Goal: Information Seeking & Learning: Check status

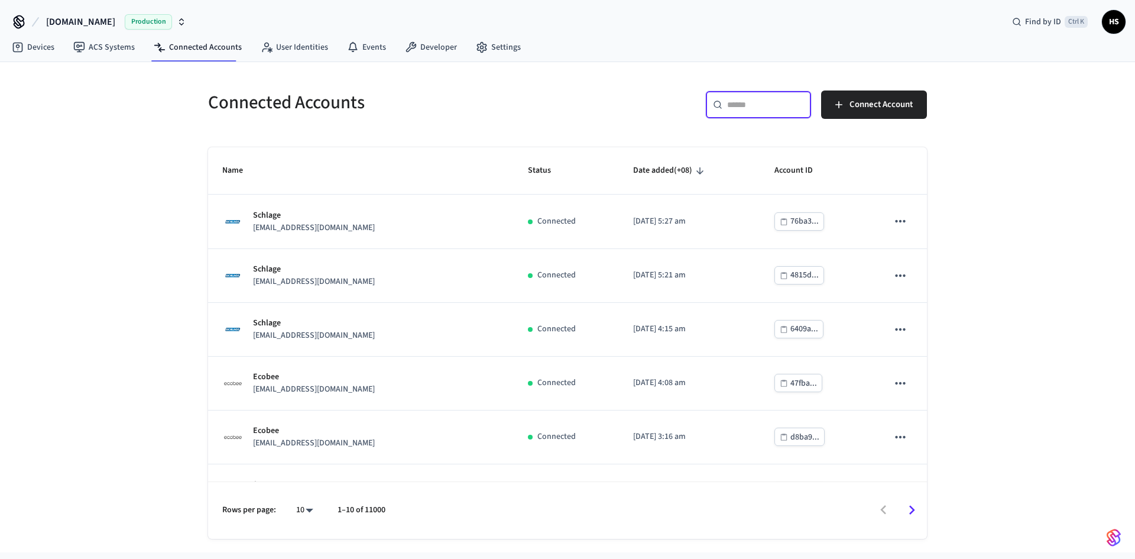
click at [751, 102] on input "text" at bounding box center [765, 105] width 77 height 12
paste input "**********"
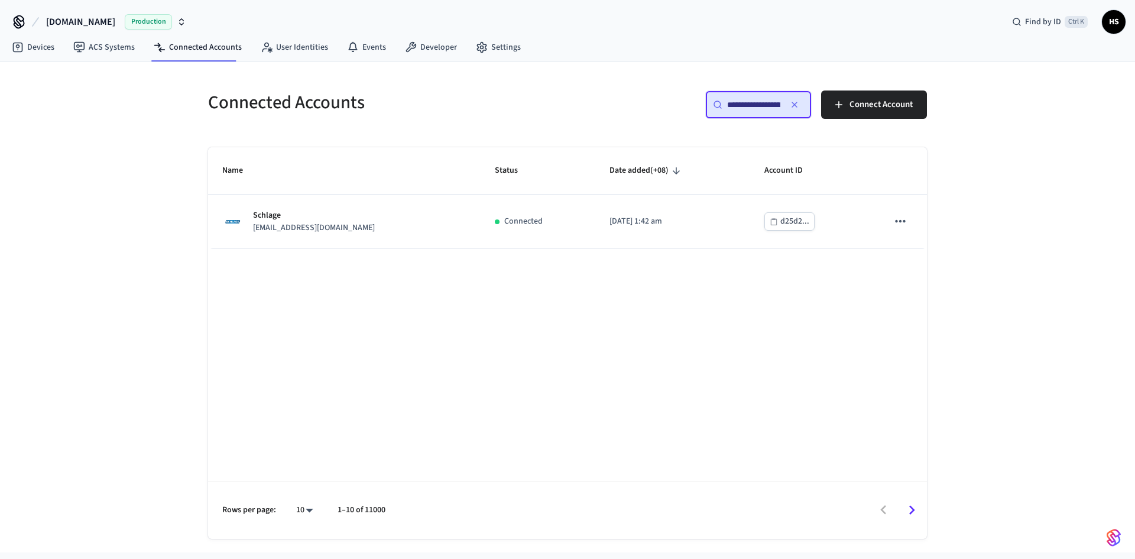
type input "**********"
click at [543, 262] on div "Name Status Date added (+08) Account ID Schlage [EMAIL_ADDRESS][DOMAIN_NAME] Co…" at bounding box center [567, 342] width 719 height 391
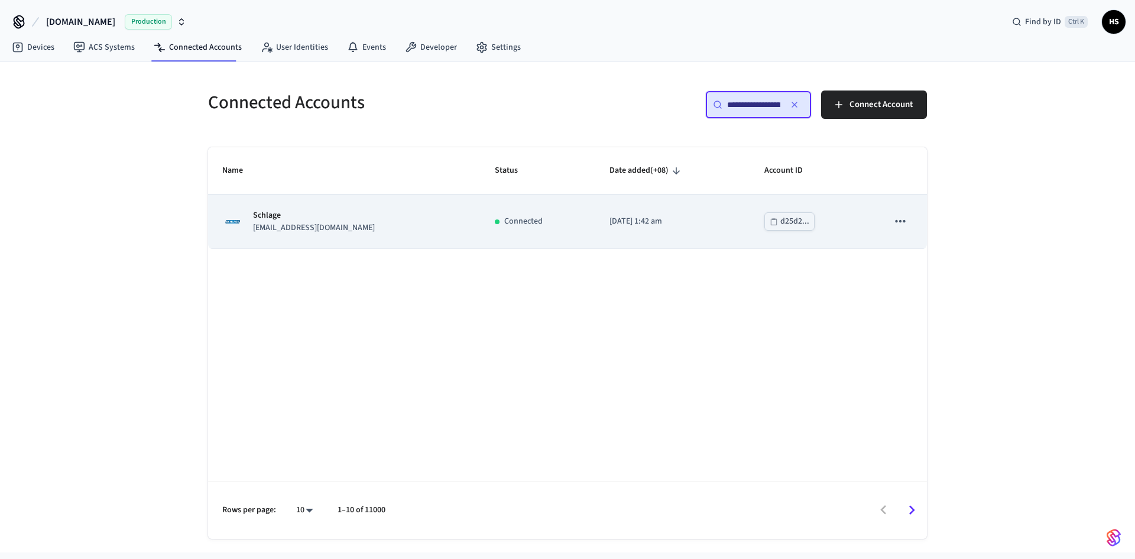
click at [517, 228] on td "Connected" at bounding box center [538, 222] width 115 height 54
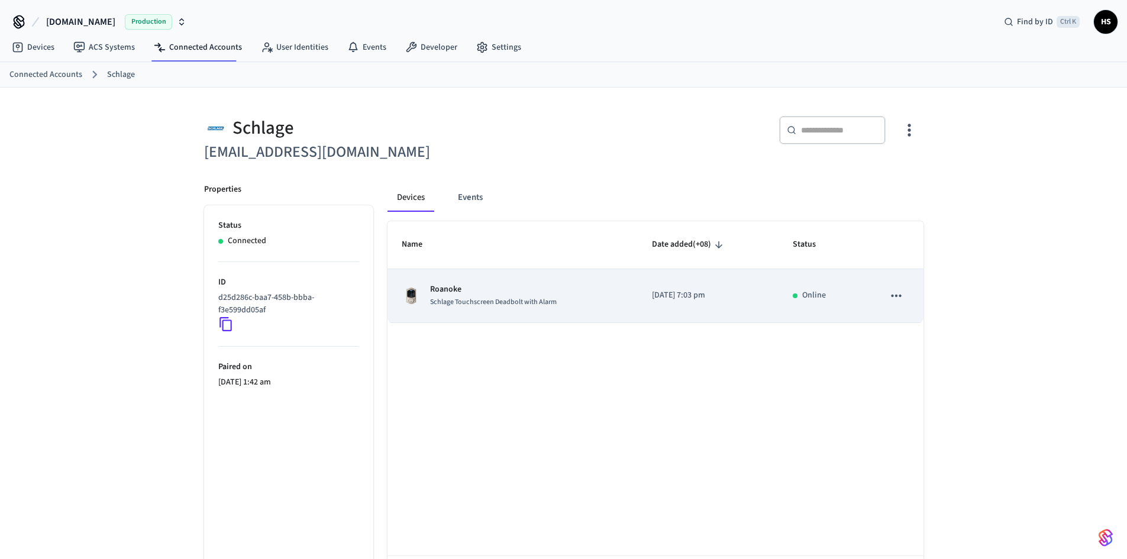
click at [898, 300] on icon "sticky table" at bounding box center [895, 295] width 15 height 15
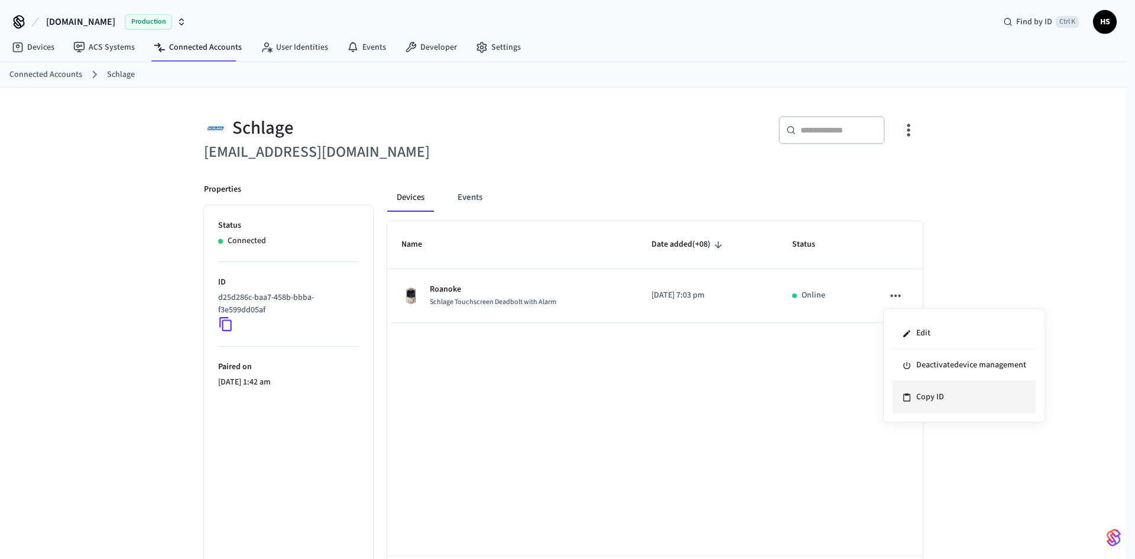
drag, startPoint x: 936, startPoint y: 397, endPoint x: 916, endPoint y: 394, distance: 19.8
click at [936, 397] on li "Copy ID" at bounding box center [964, 396] width 143 height 31
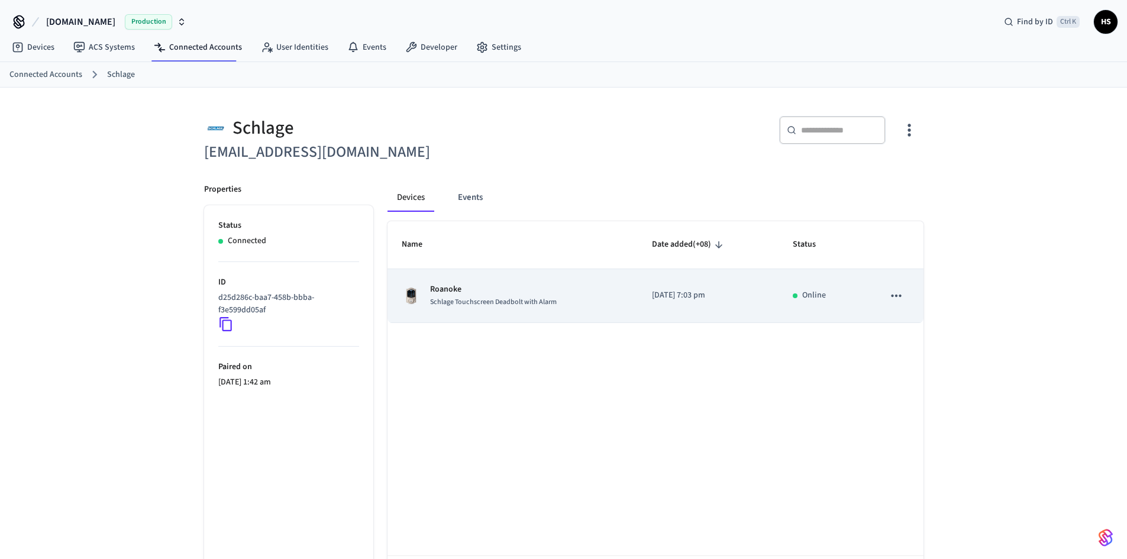
click at [678, 302] on td "[DATE] 7:03 pm" at bounding box center [707, 296] width 141 height 54
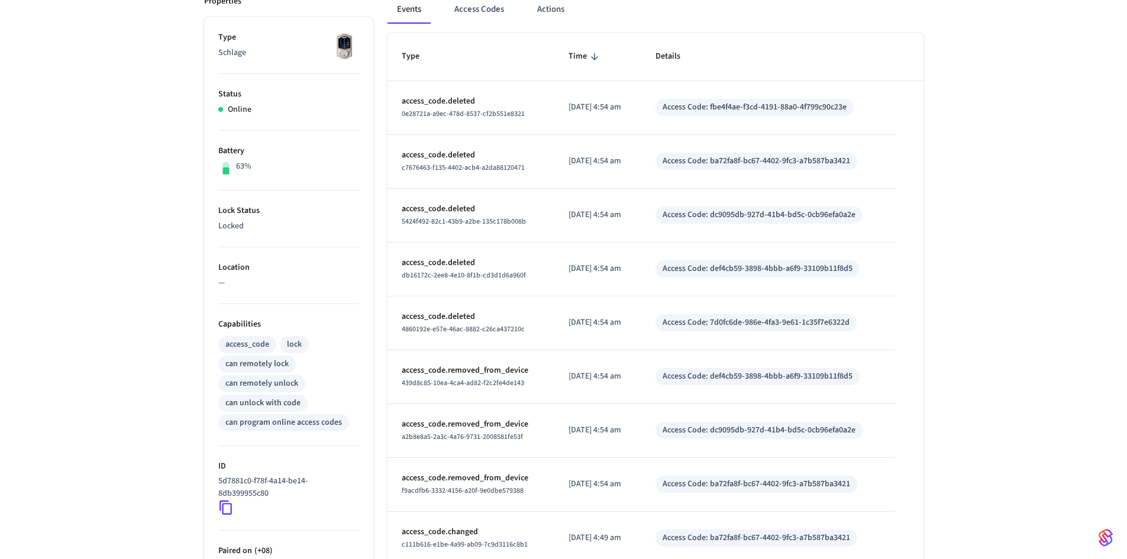
scroll to position [59, 0]
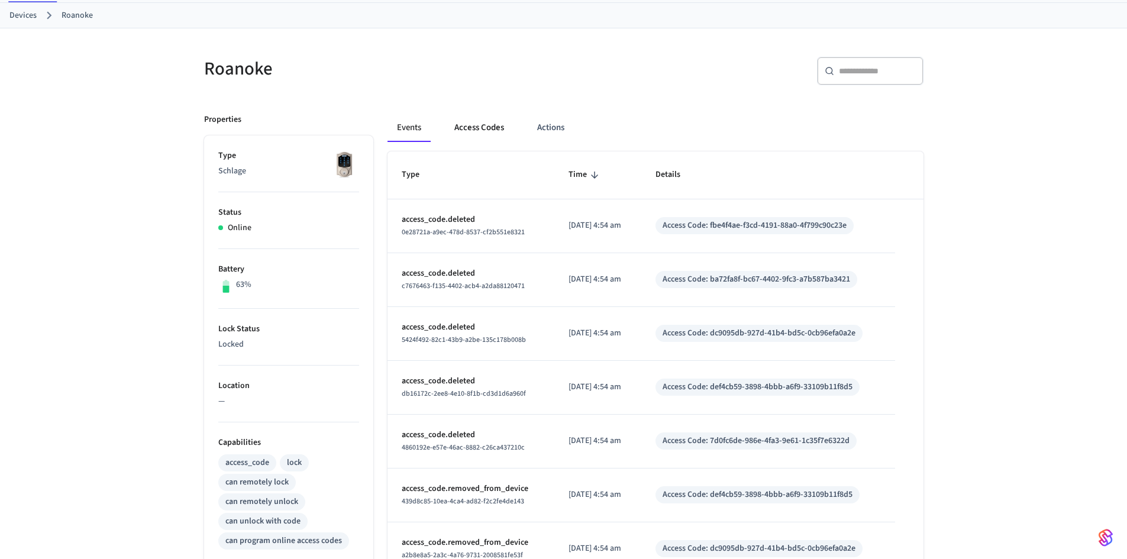
click at [486, 122] on button "Access Codes" at bounding box center [479, 128] width 69 height 28
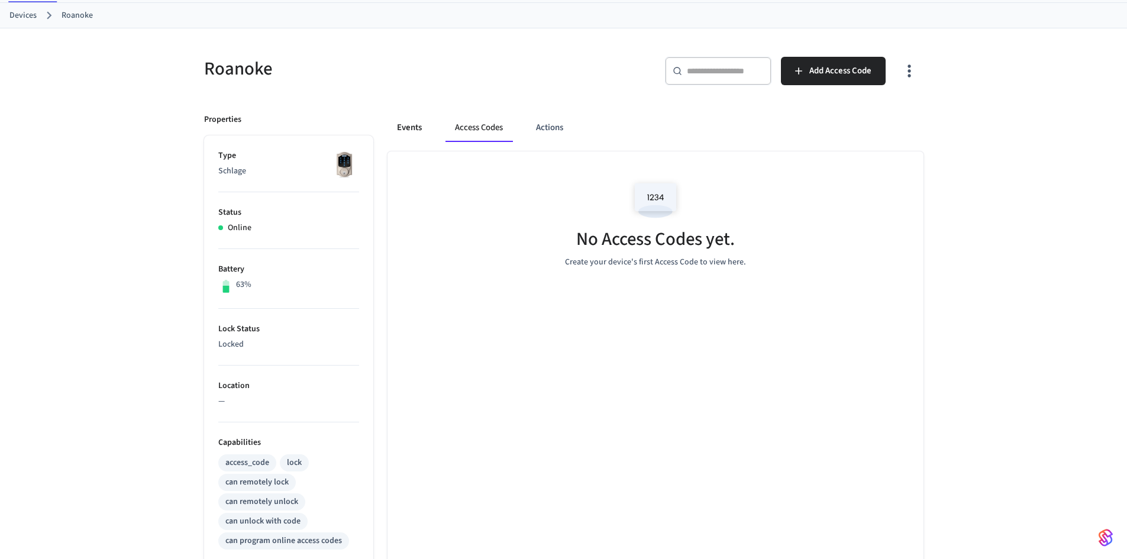
click at [411, 131] on button "Events" at bounding box center [409, 128] width 44 height 28
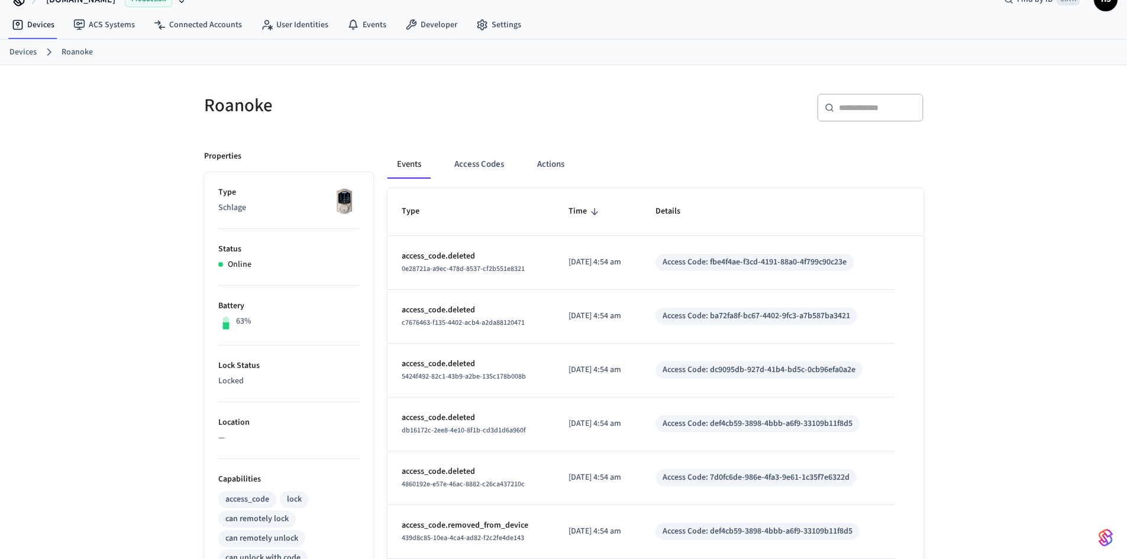
scroll to position [318, 0]
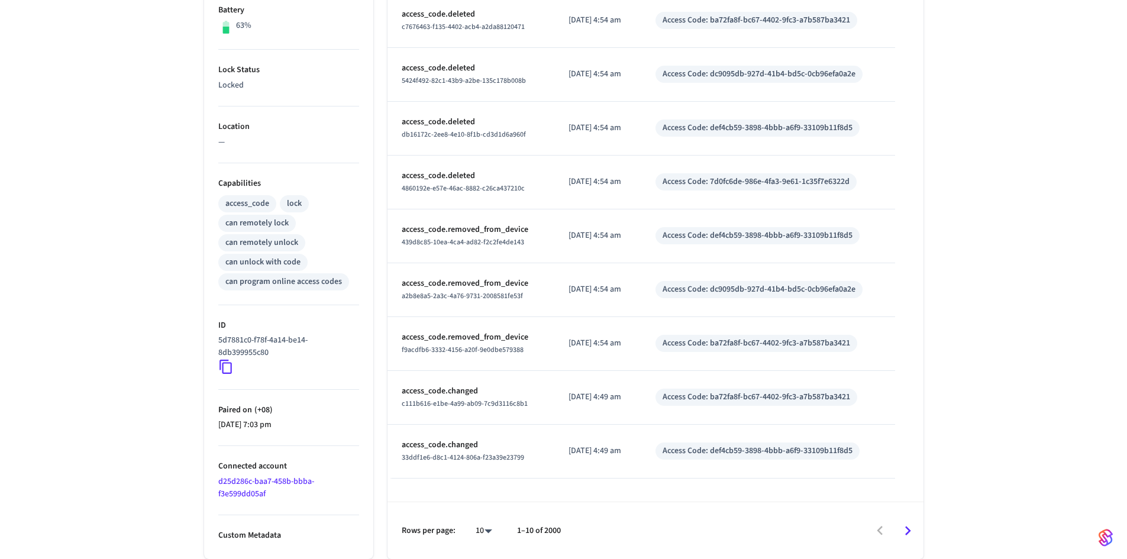
click at [255, 481] on link "d25d286c-baa7-458b-bbba-f3e599dd05af" at bounding box center [266, 487] width 96 height 24
